Goal: Information Seeking & Learning: Learn about a topic

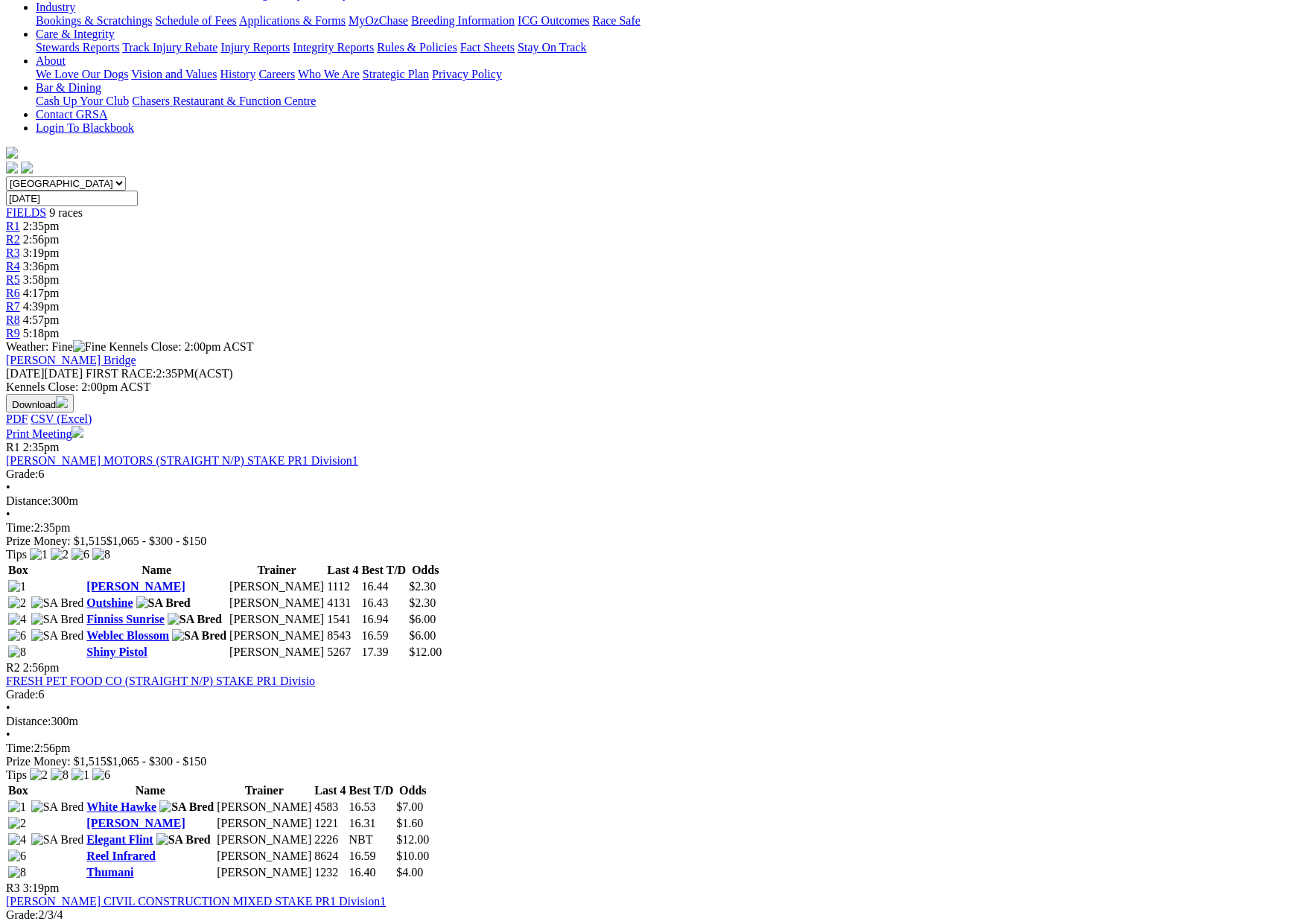
scroll to position [309, 0]
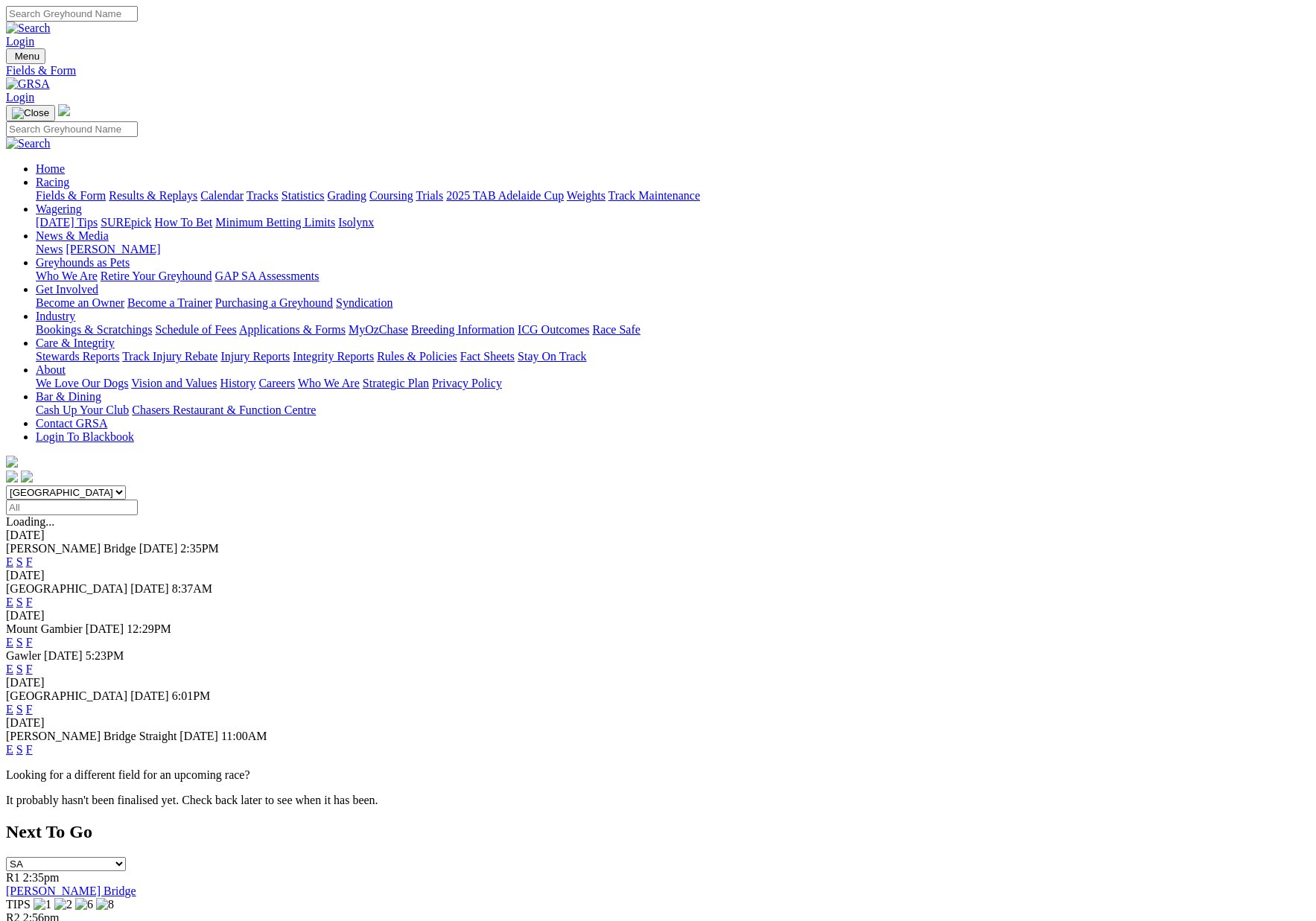
click at [198, 189] on link "Results & Replays" at bounding box center [152, 195] width 88 height 12
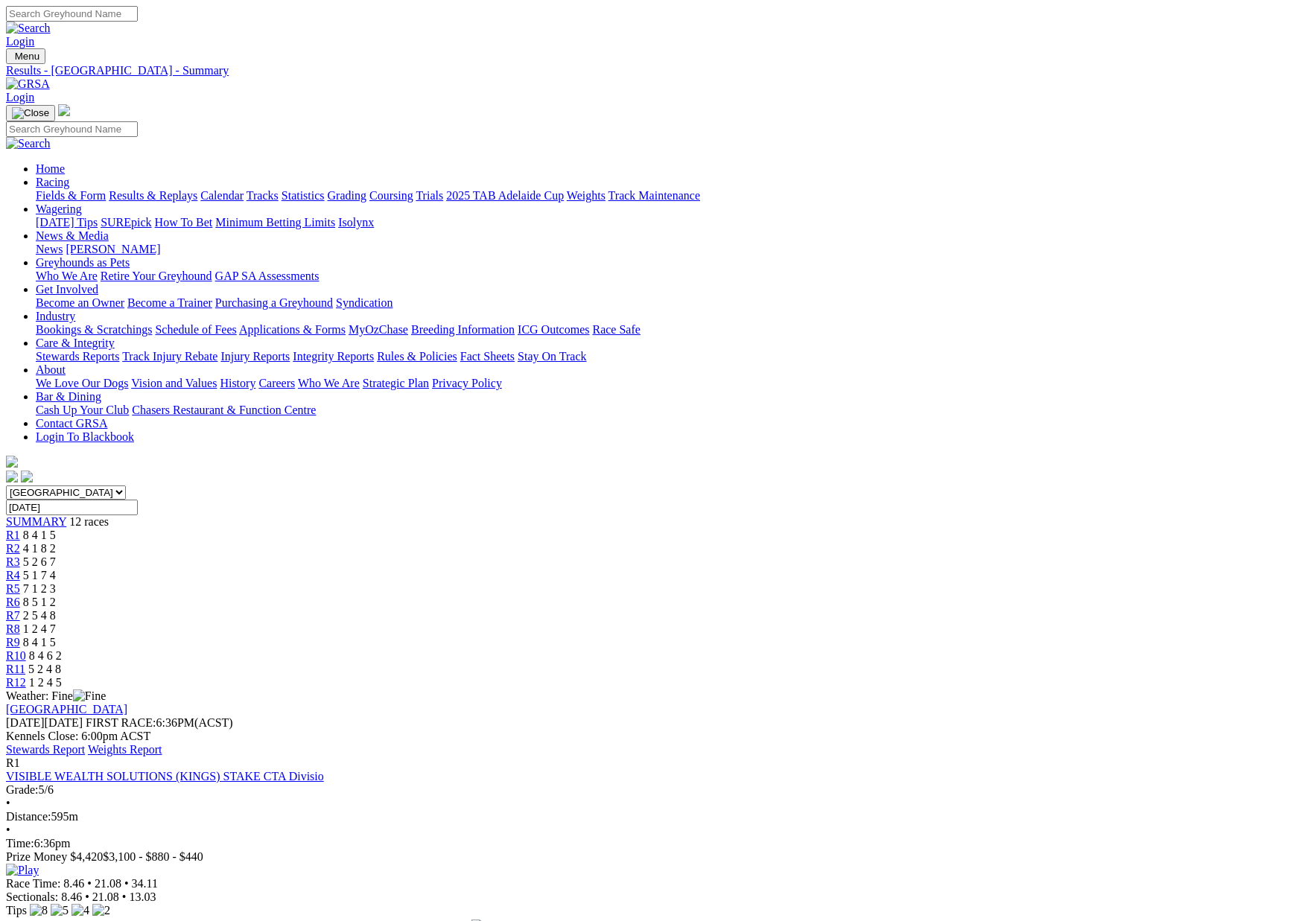
click at [85, 743] on link "Stewards Report" at bounding box center [45, 750] width 79 height 12
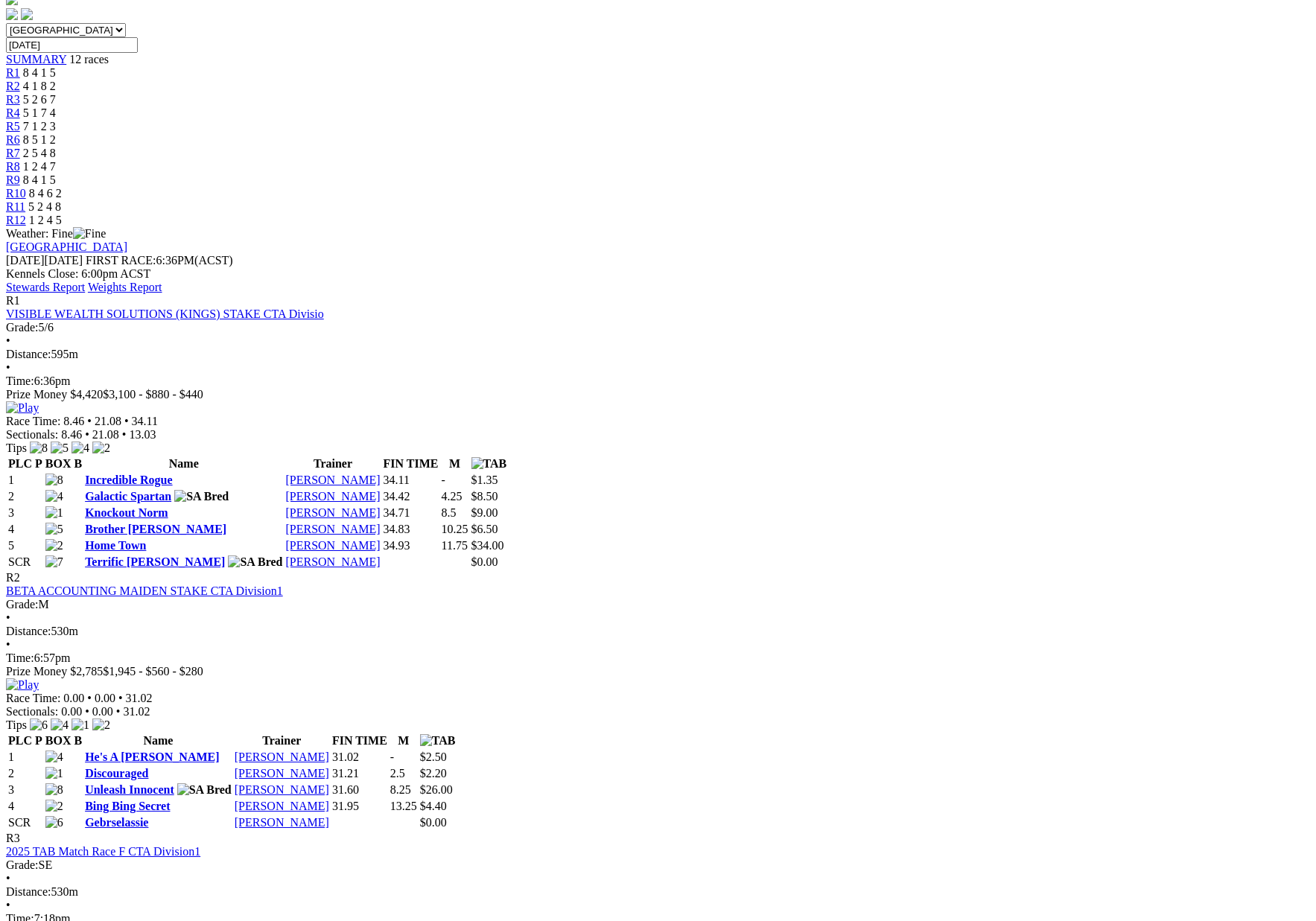
scroll to position [486, 0]
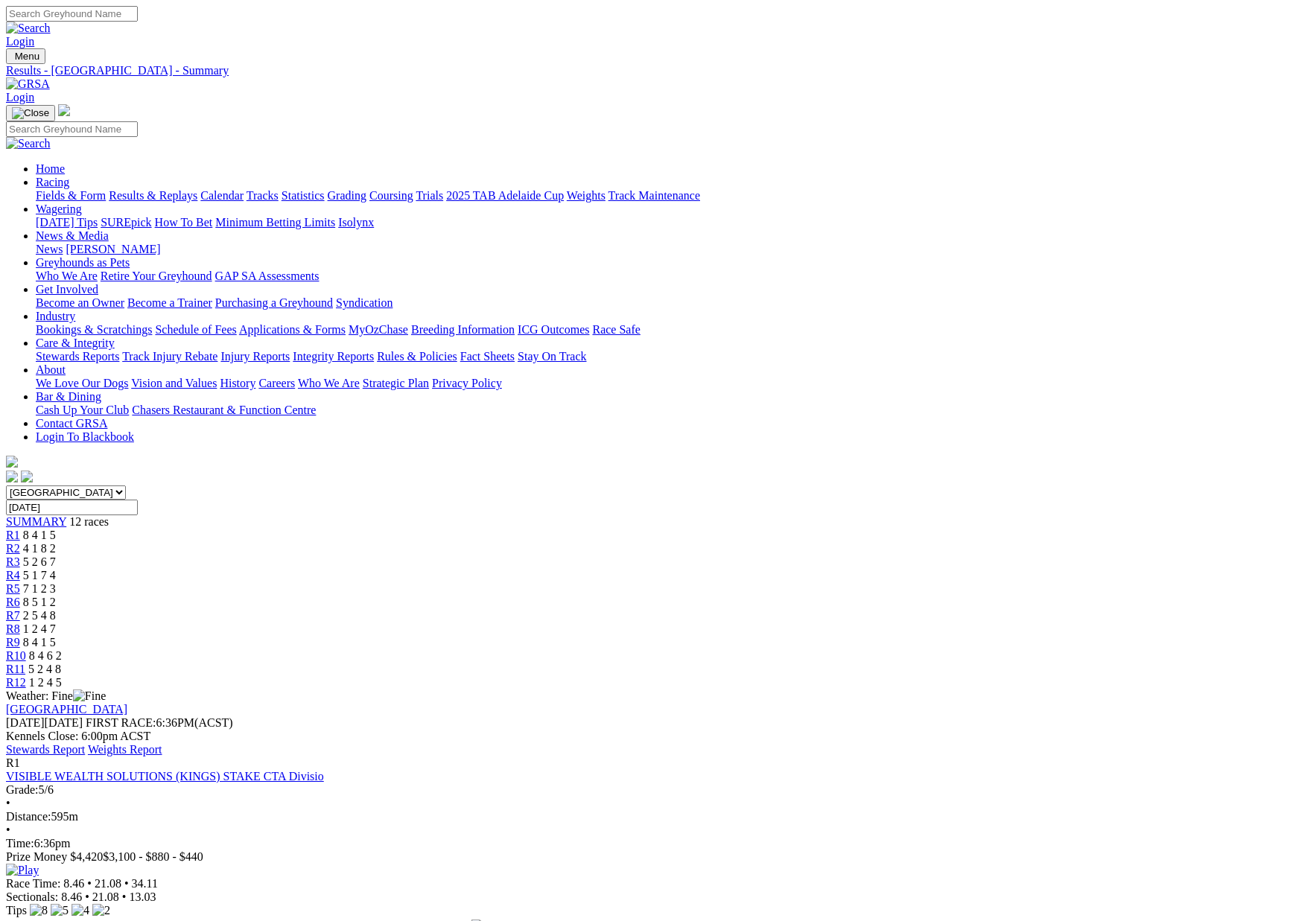
scroll to position [486, 0]
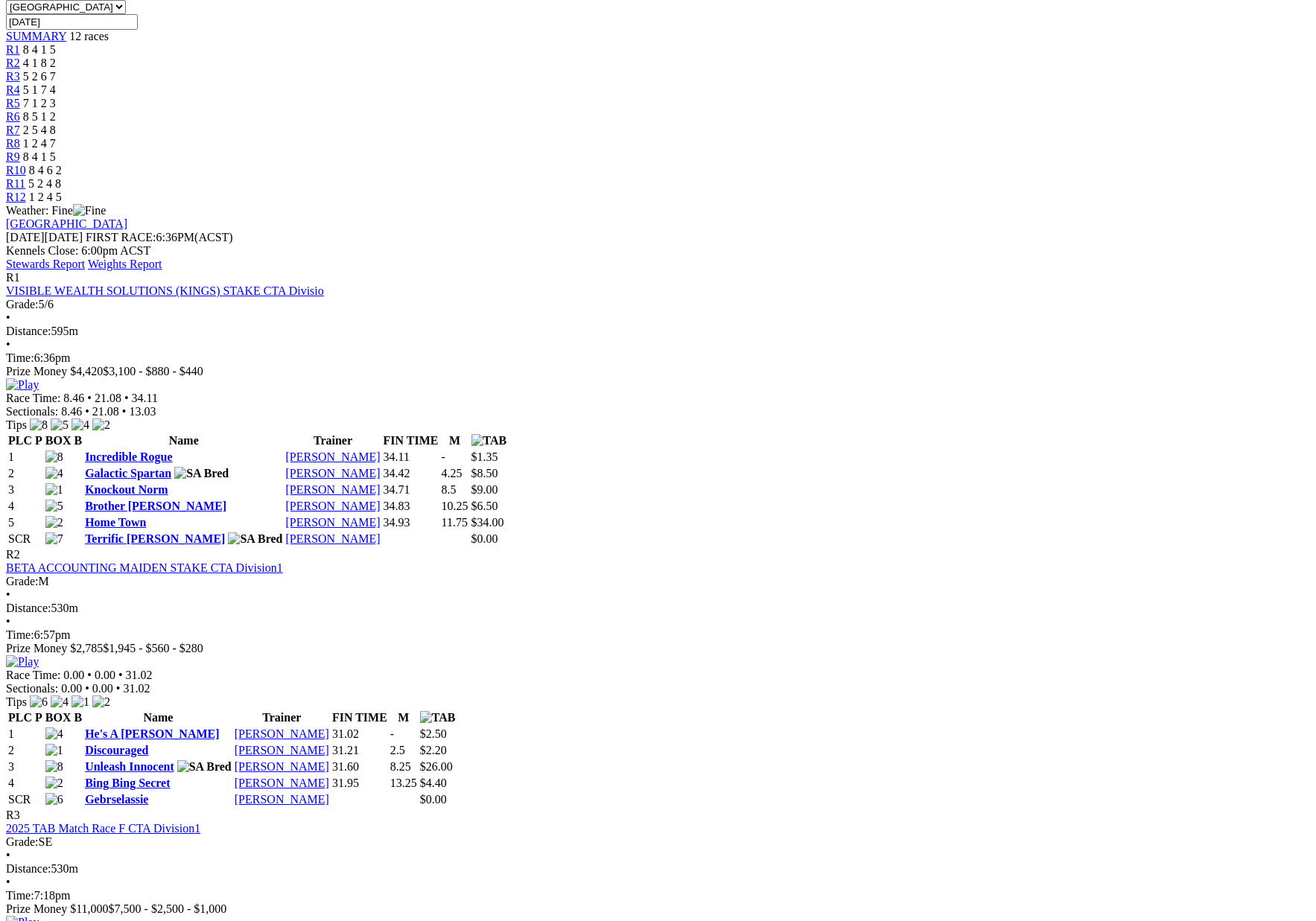
click at [283, 515] on td "Home Town" at bounding box center [183, 522] width 199 height 15
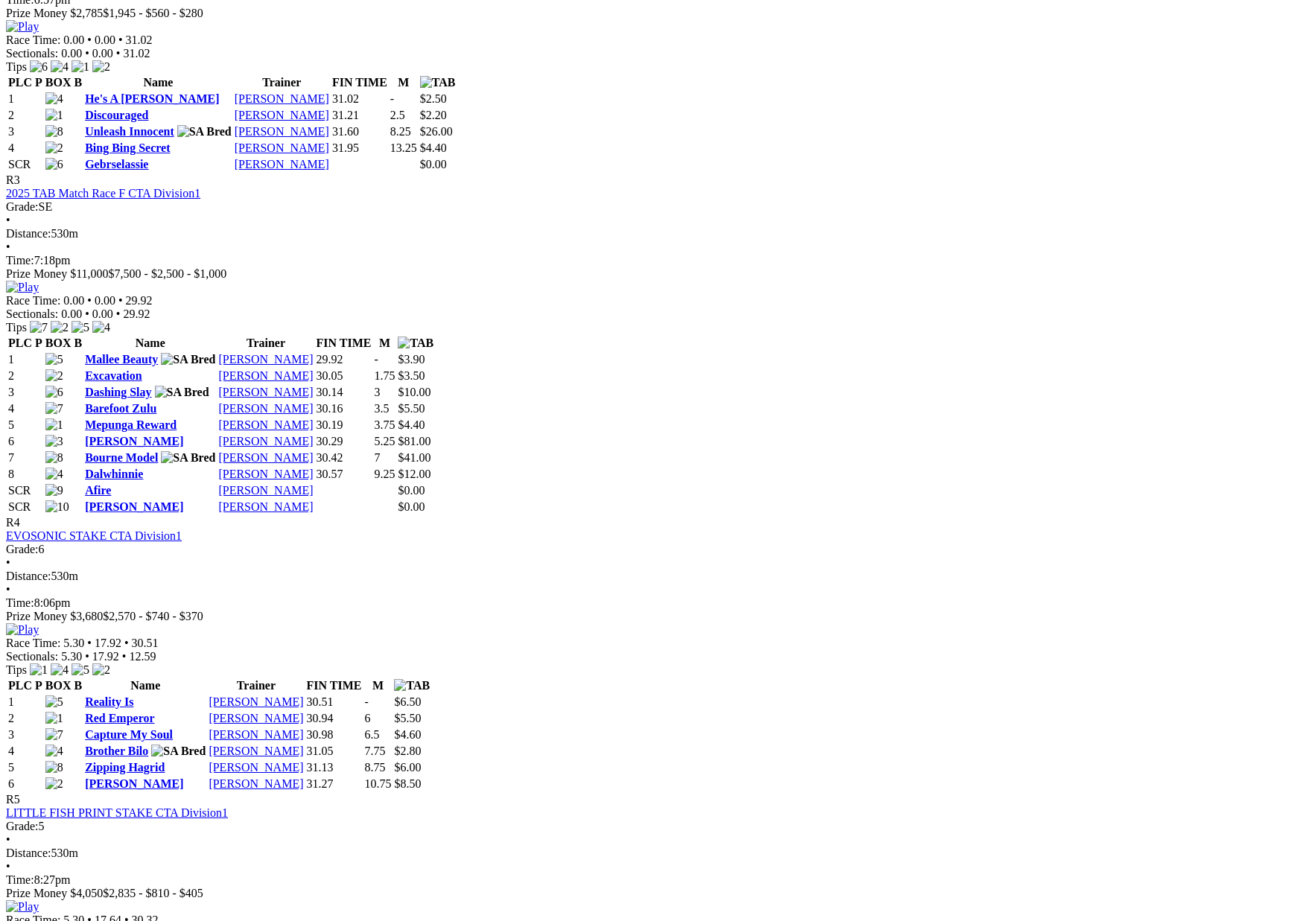
scroll to position [1120, 0]
drag, startPoint x: 677, startPoint y: 66, endPoint x: 1023, endPoint y: 441, distance: 510.2
copy div "L6 8973 Ipsu & Dolo S AME Consecte7 Adipi: EL • Seddoeiu: 484t • Inci: 1:30ut L…"
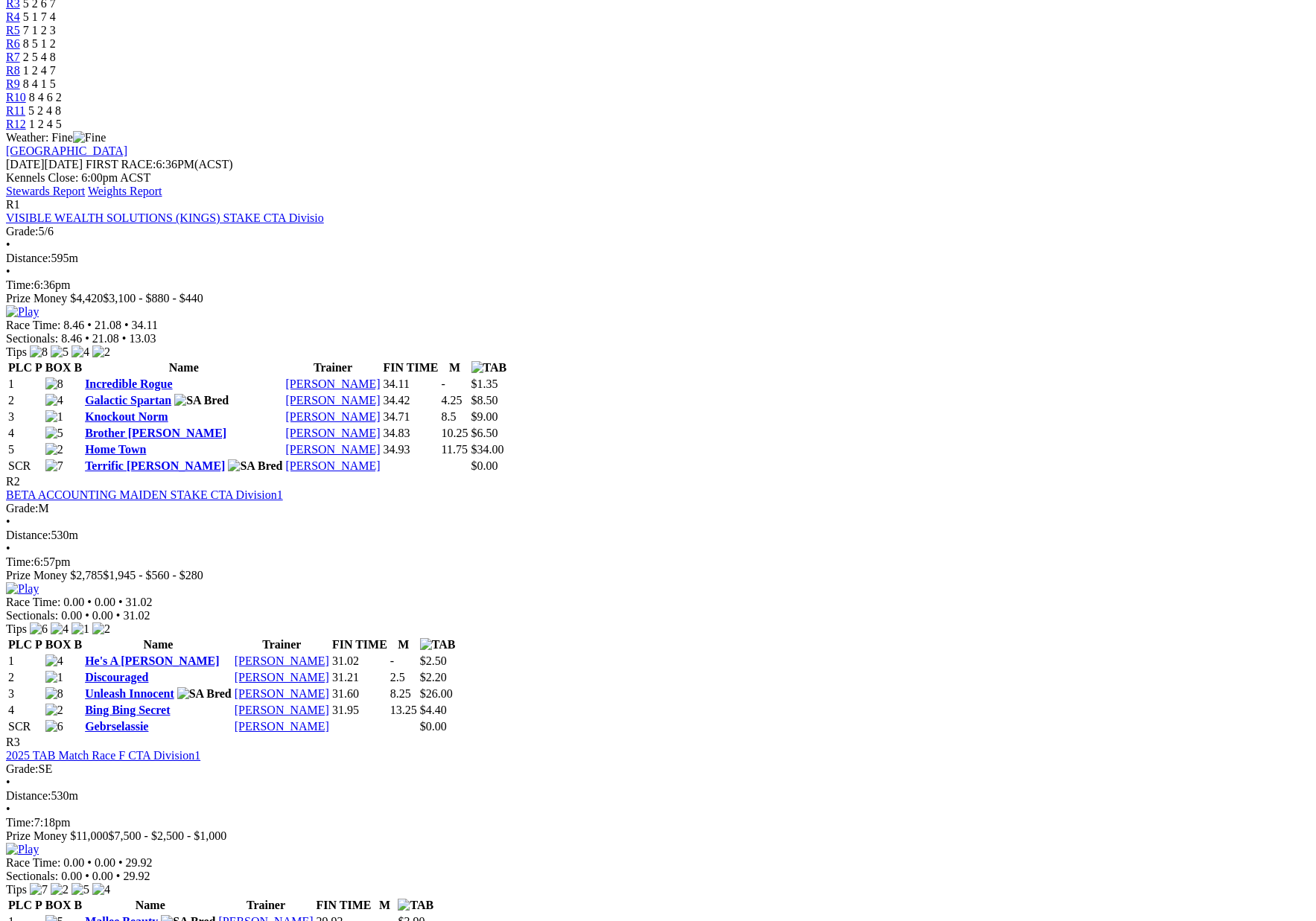
scroll to position [553, 0]
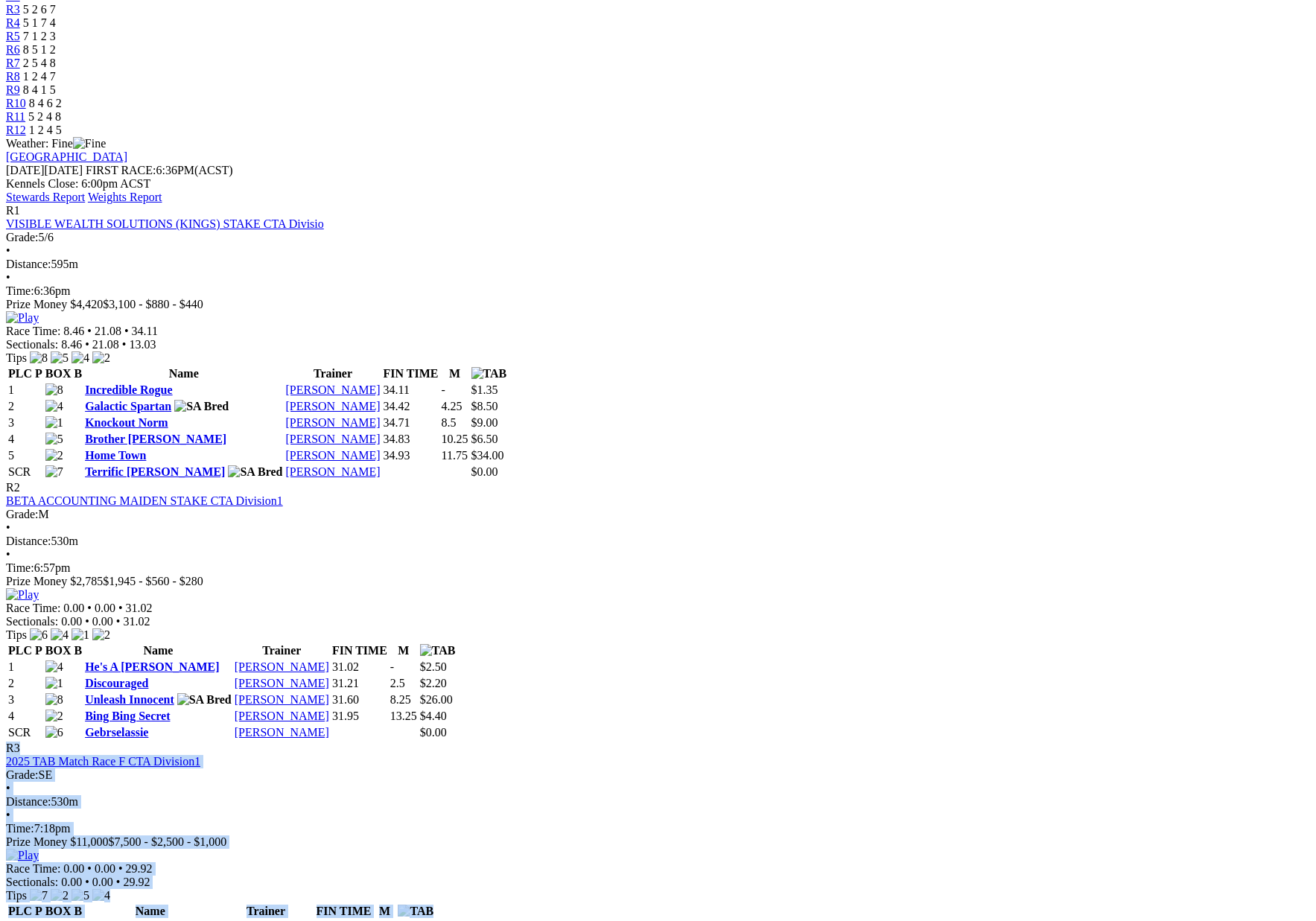
drag, startPoint x: 173, startPoint y: 164, endPoint x: 640, endPoint y: 520, distance: 587.2
click at [640, 742] on div "R3 2025 TAB Match Race F CTA Division1 Grade: SE • Distance: 530m • Time: 7:18p…" at bounding box center [658, 913] width 1304 height 343
copy div "L0 0786 IPS Dolor Sita C ADI Elitsedd6 Eiusm: TE • Incididu: 980u • Labo: 0:51e…"
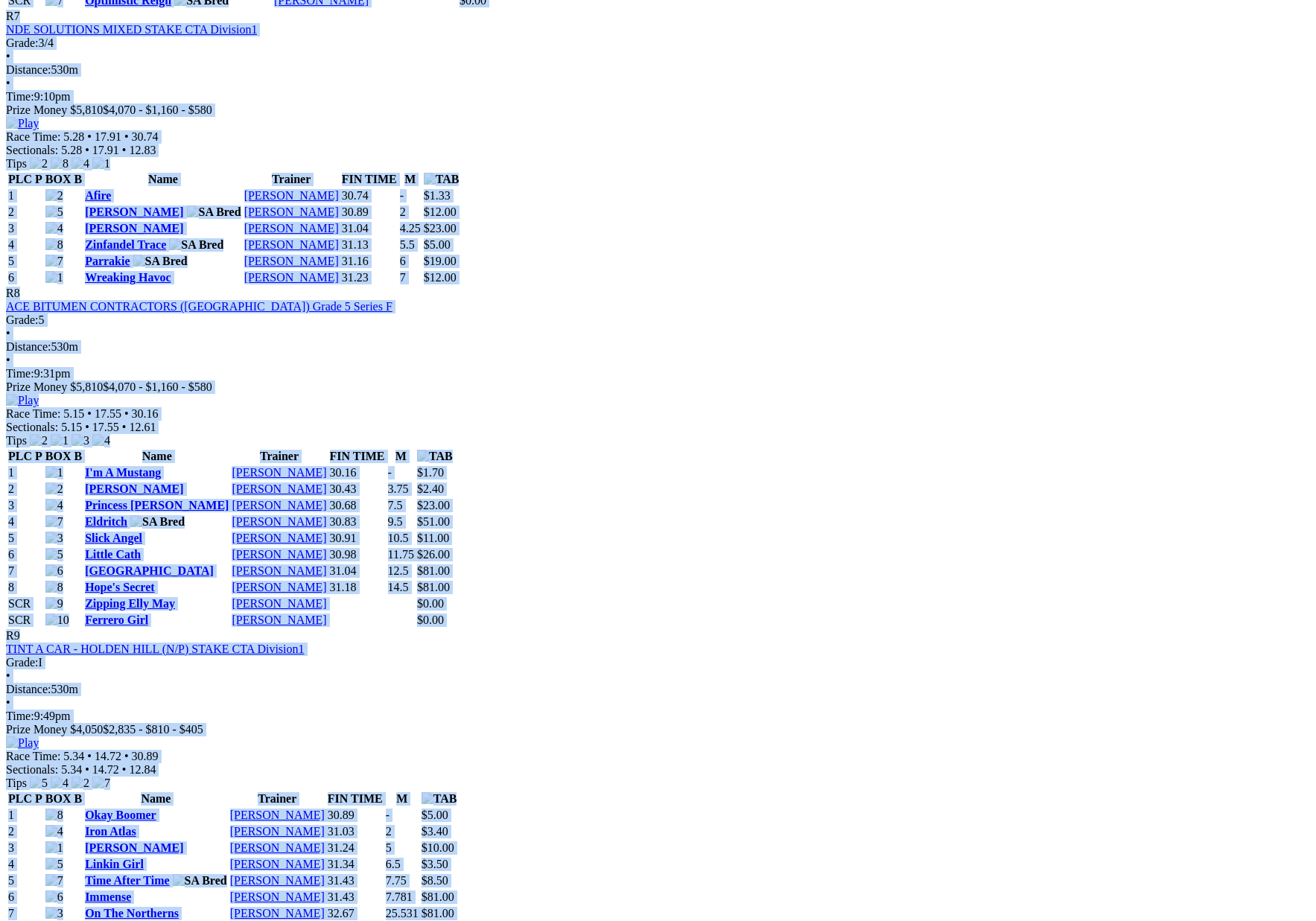
scroll to position [2568, 0]
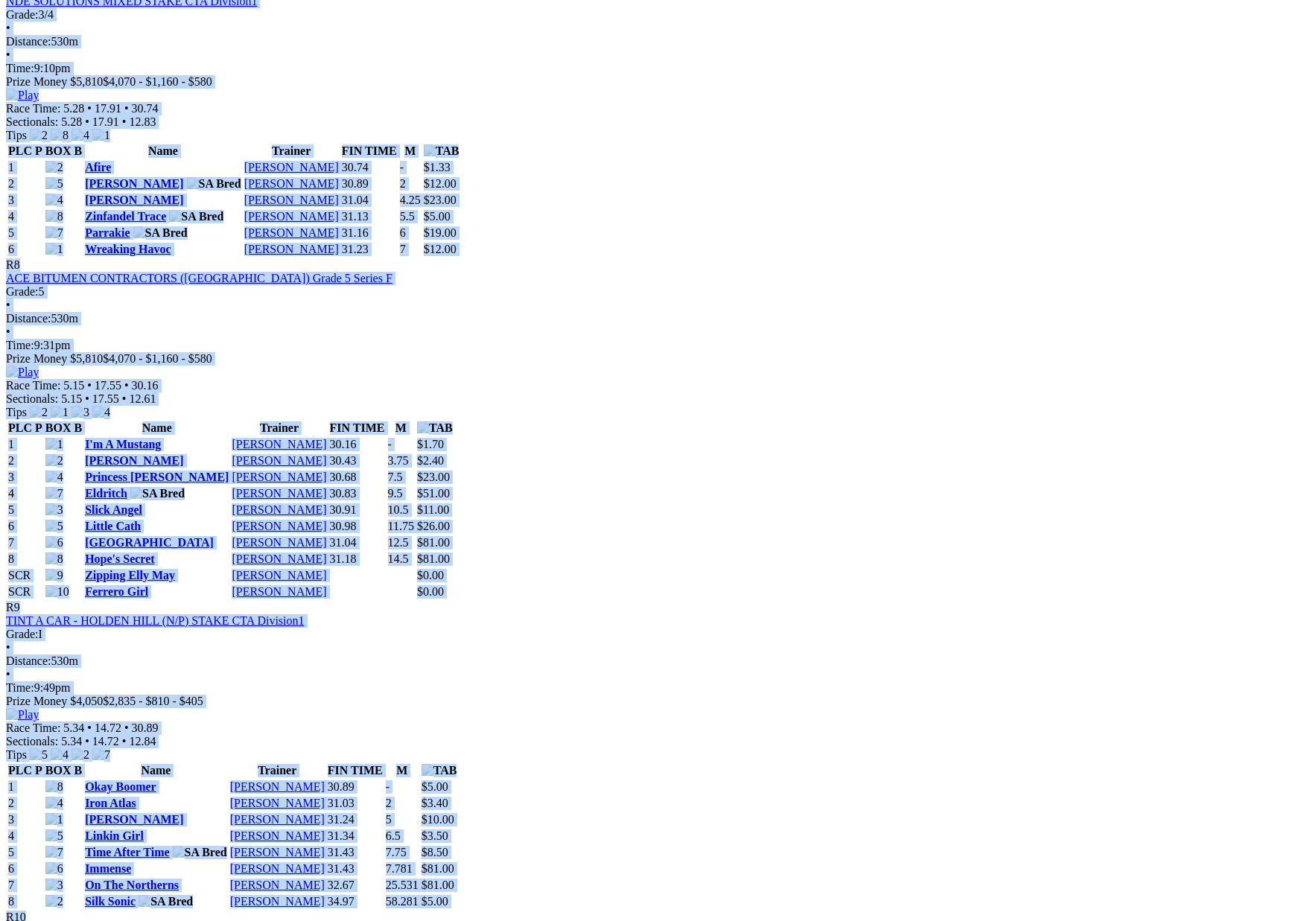
drag, startPoint x: 179, startPoint y: 305, endPoint x: 1146, endPoint y: 248, distance: 968.7
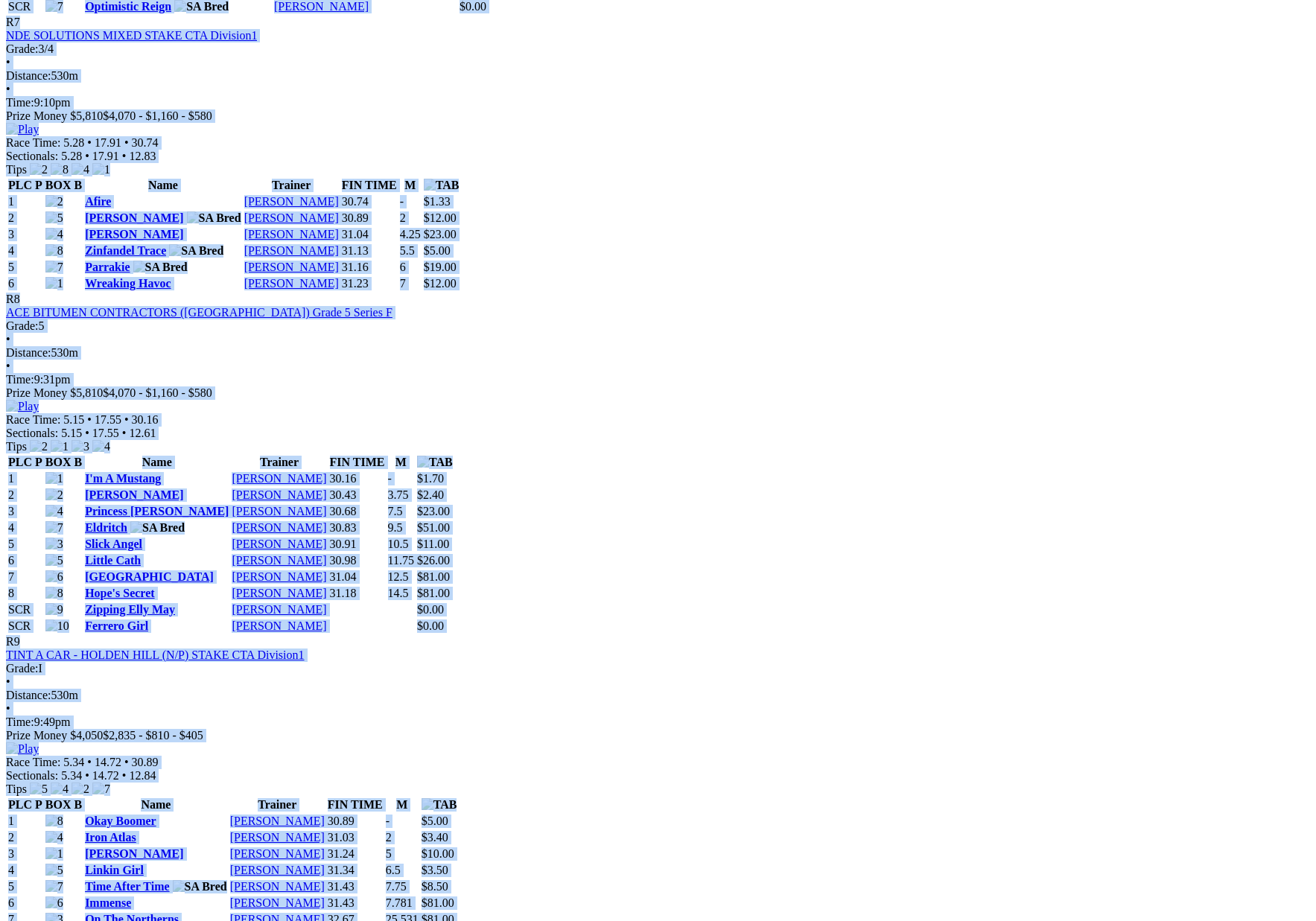
copy div "Loremip: Dolo Sitam Cons Adipisci 71 Eli 4589 SEDDO EIUS: 6:46TE(INCI) Utlabor …"
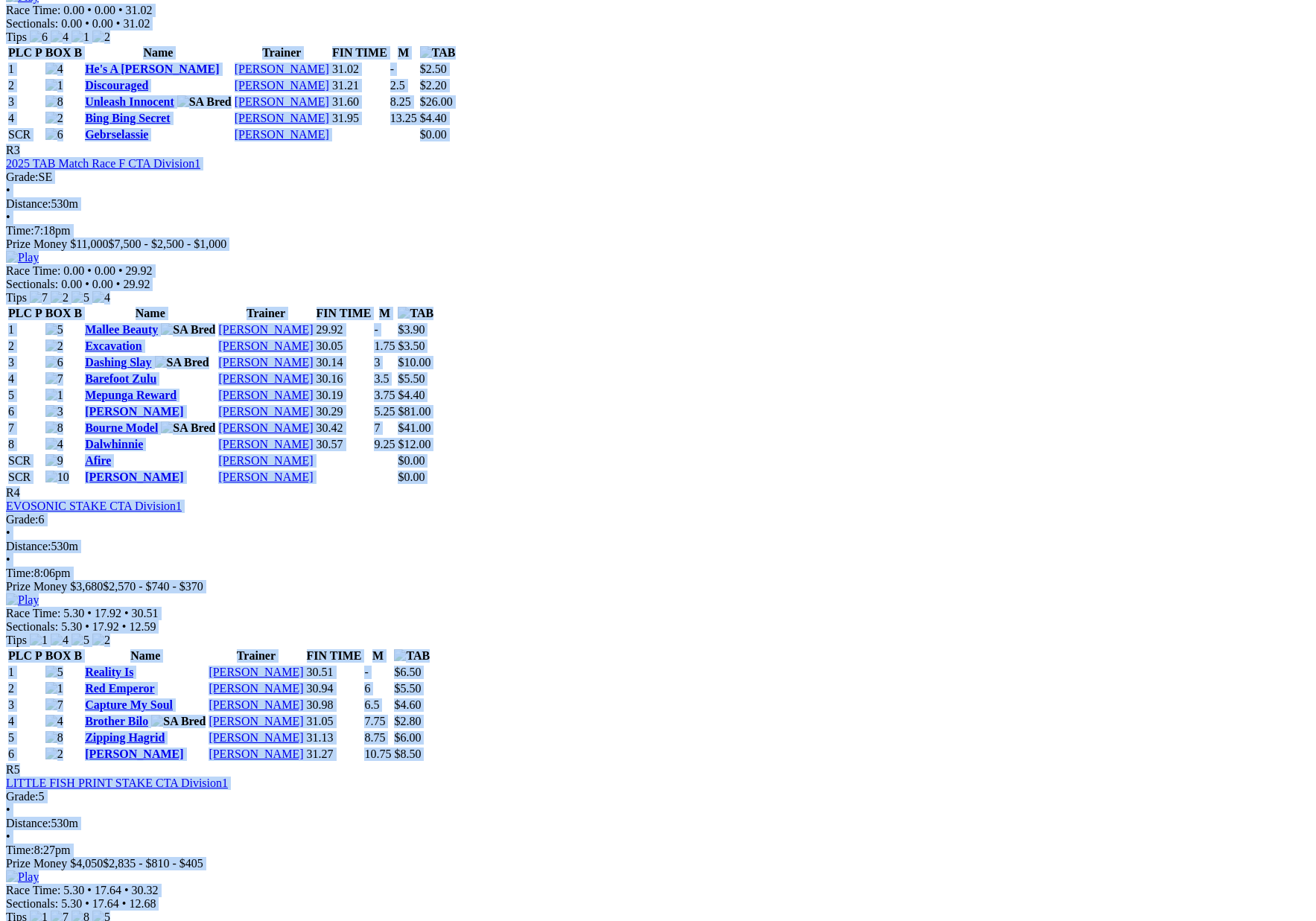
scroll to position [1118, 0]
